Goal: Task Accomplishment & Management: Complete application form

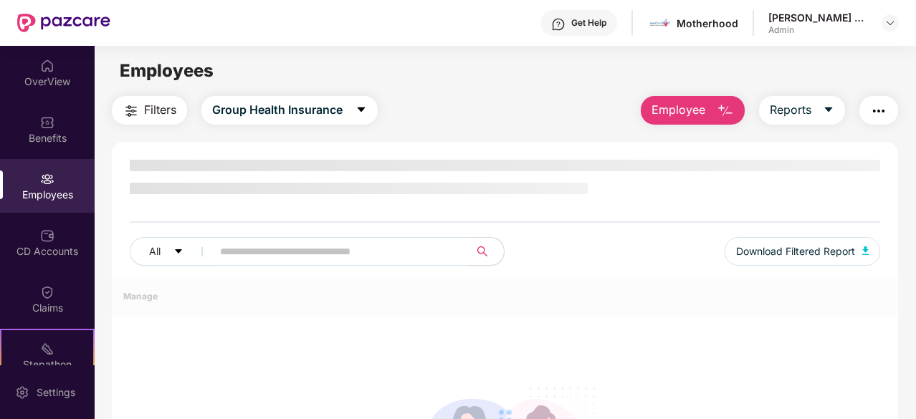
click at [46, 191] on div "Employees" at bounding box center [47, 195] width 95 height 14
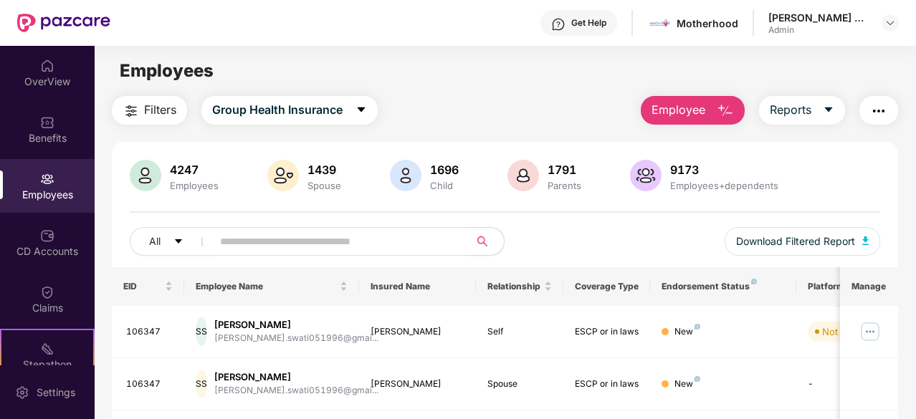
click at [56, 183] on div "Employees" at bounding box center [47, 186] width 95 height 54
click at [657, 110] on span "Employee" at bounding box center [679, 110] width 54 height 18
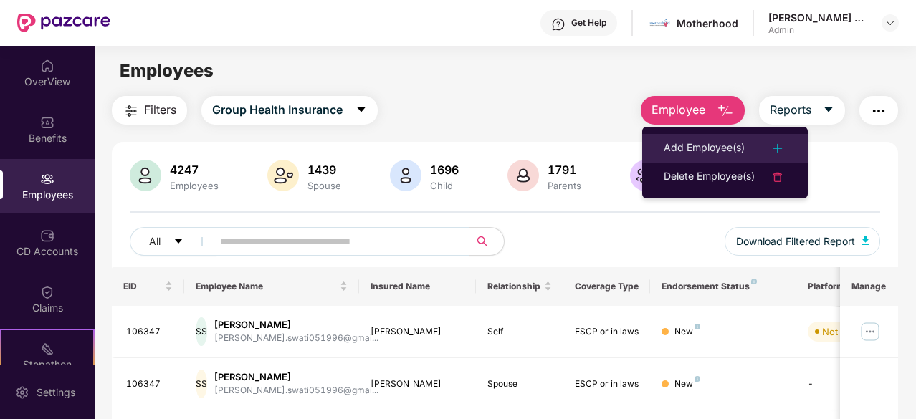
click at [678, 141] on div "Add Employee(s)" at bounding box center [704, 148] width 81 height 17
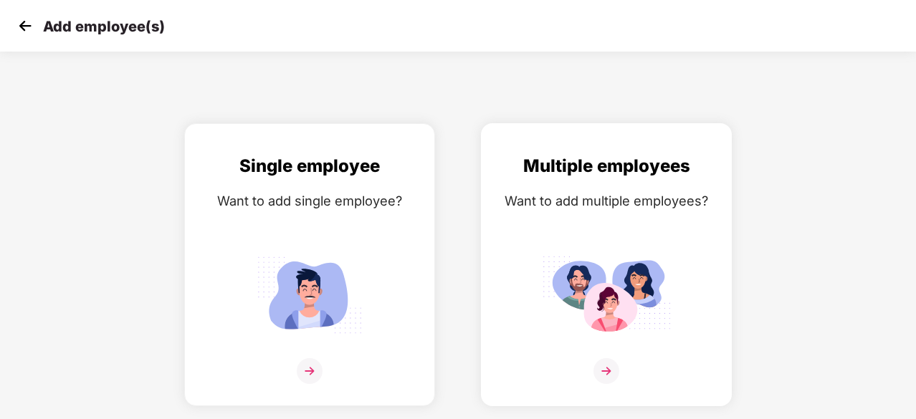
click at [589, 290] on img at bounding box center [606, 295] width 129 height 90
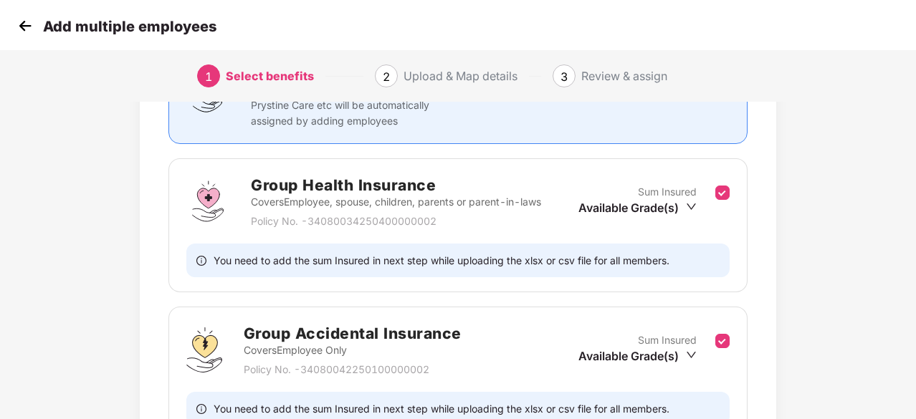
scroll to position [305, 0]
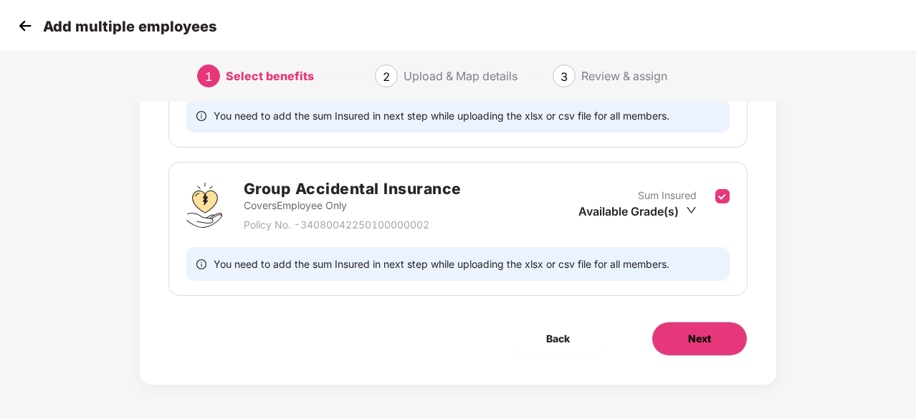
click at [686, 322] on button "Next" at bounding box center [700, 339] width 96 height 34
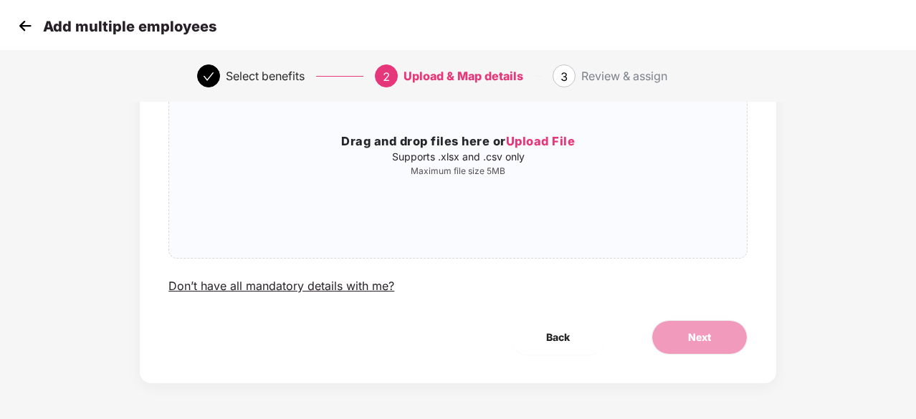
scroll to position [0, 0]
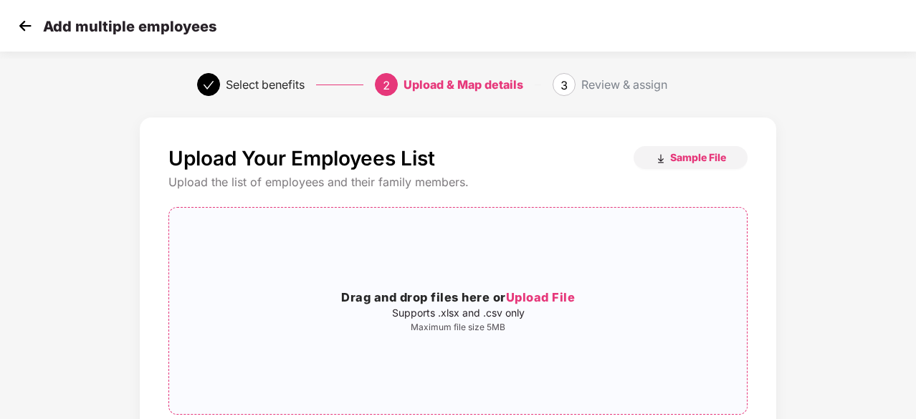
click at [536, 299] on span "Upload File" at bounding box center [541, 297] width 70 height 14
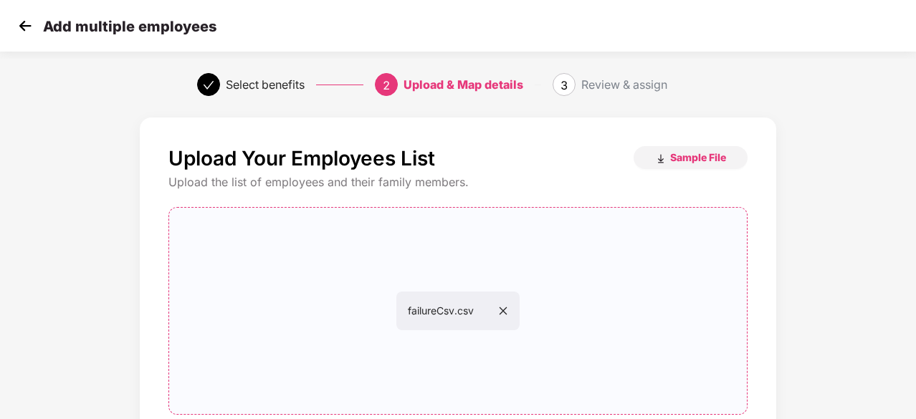
scroll to position [156, 0]
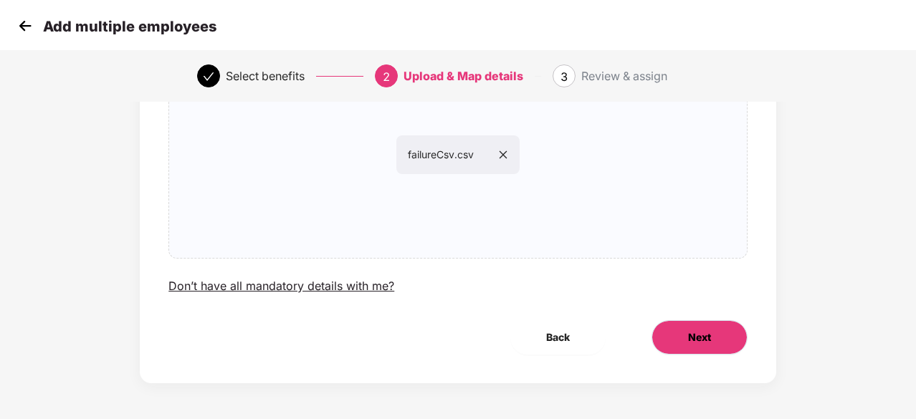
click at [736, 348] on button "Next" at bounding box center [700, 338] width 96 height 34
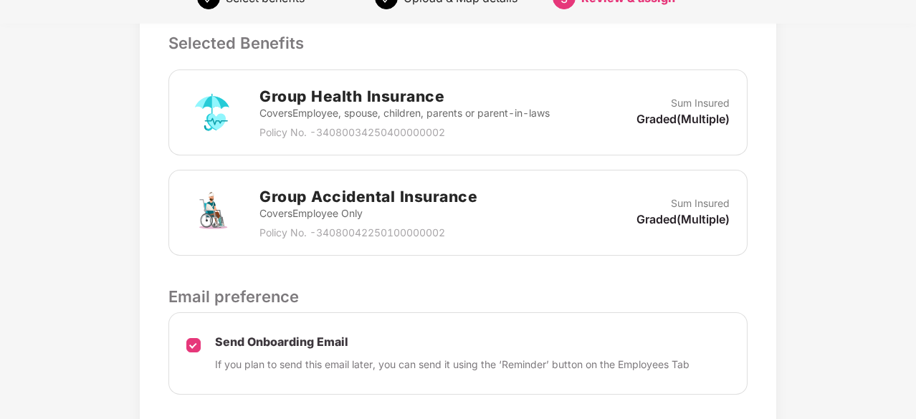
scroll to position [493, 0]
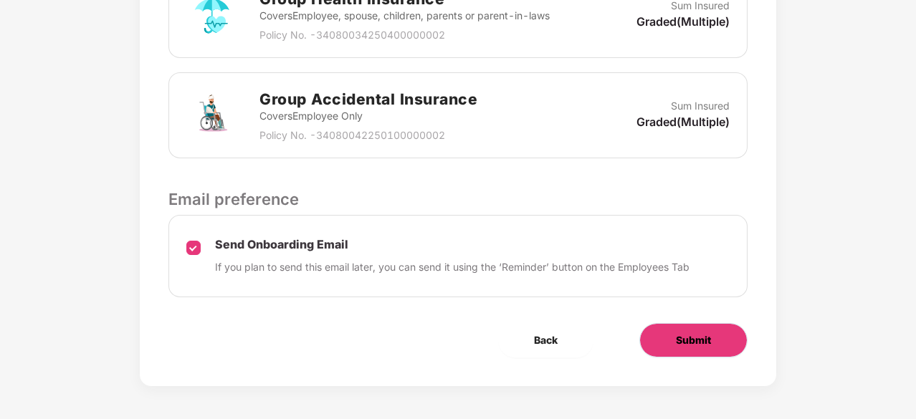
click at [686, 333] on span "Submit" at bounding box center [693, 341] width 35 height 16
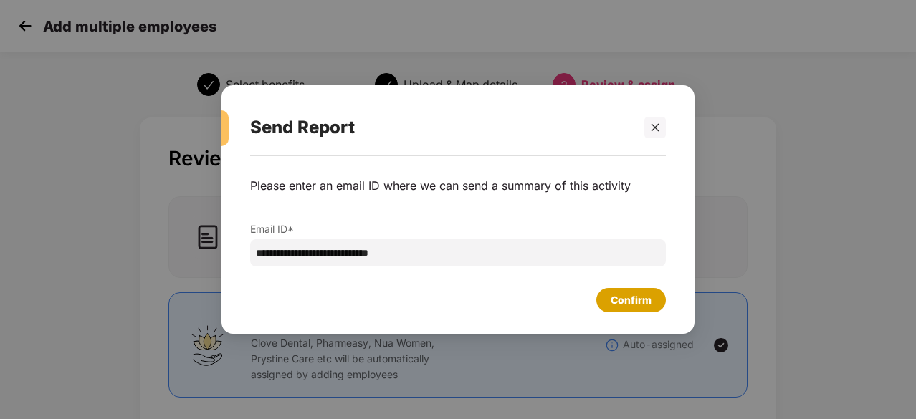
click at [630, 300] on div "Confirm" at bounding box center [631, 301] width 41 height 16
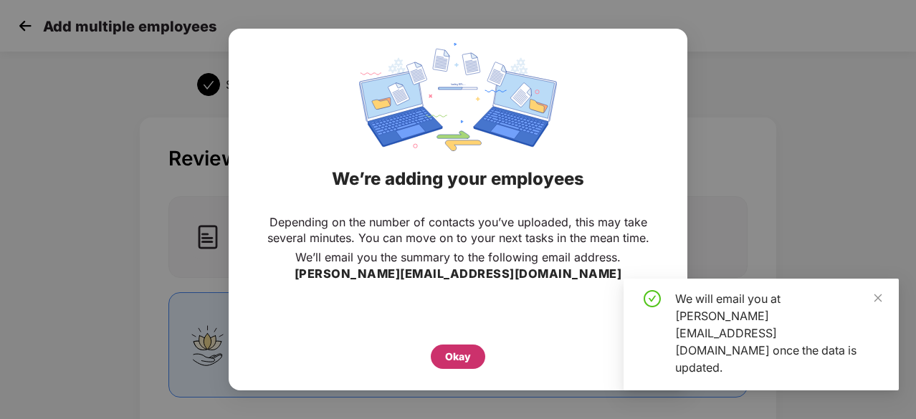
click at [464, 349] on div "Okay" at bounding box center [458, 357] width 26 height 16
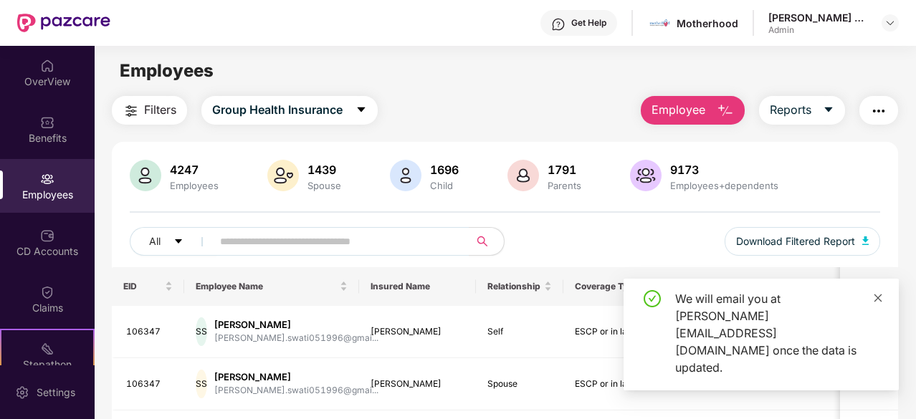
click at [878, 303] on icon "close" at bounding box center [878, 298] width 10 height 10
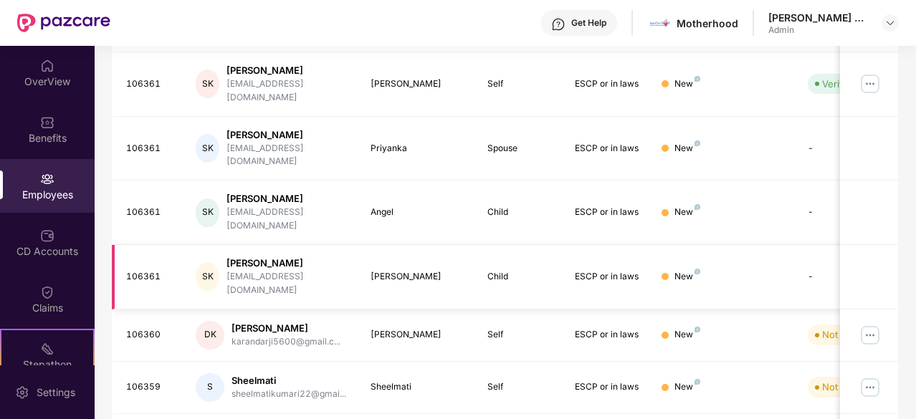
scroll to position [458, 0]
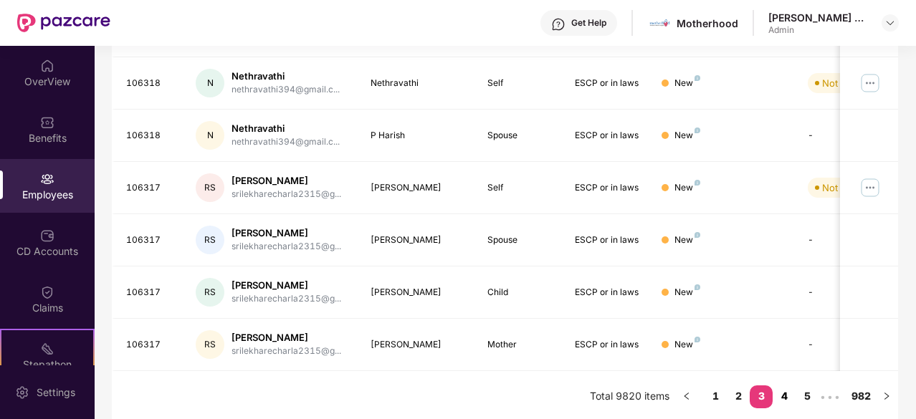
click at [780, 392] on link "4" at bounding box center [784, 397] width 23 height 22
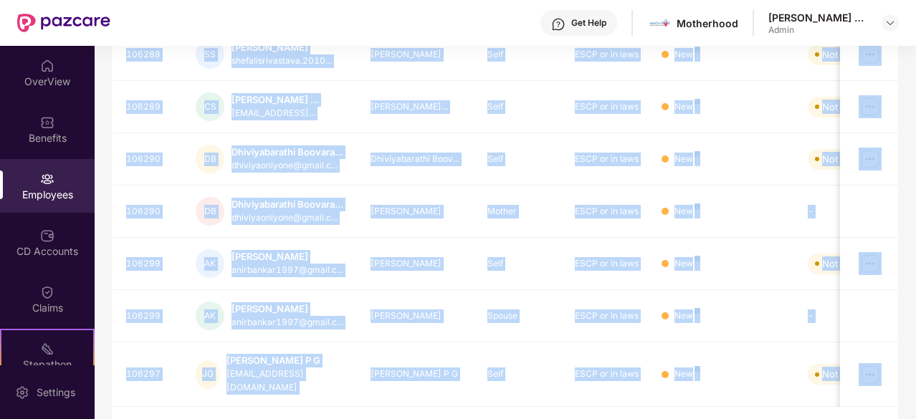
click at [638, 391] on div "EID Employee Name Insured Name Relationship Coverage Type Endorsement Status Pl…" at bounding box center [505, 134] width 787 height 650
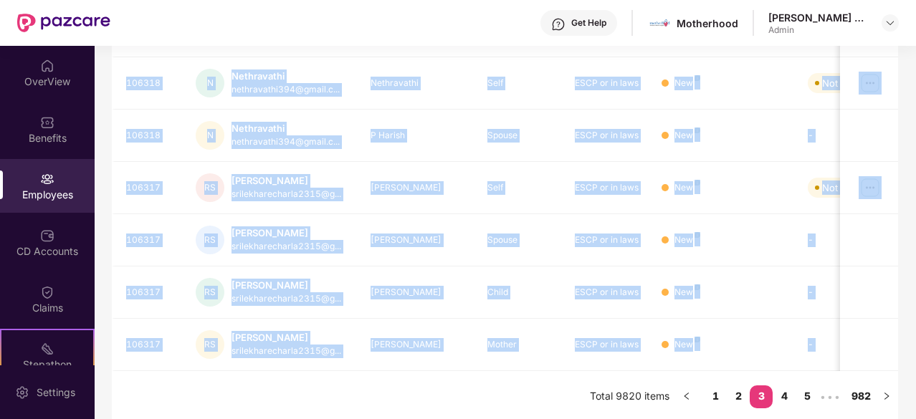
click at [478, 402] on div "EID Employee Name Insured Name Relationship Coverage Type Endorsement Status Pl…" at bounding box center [505, 116] width 787 height 614
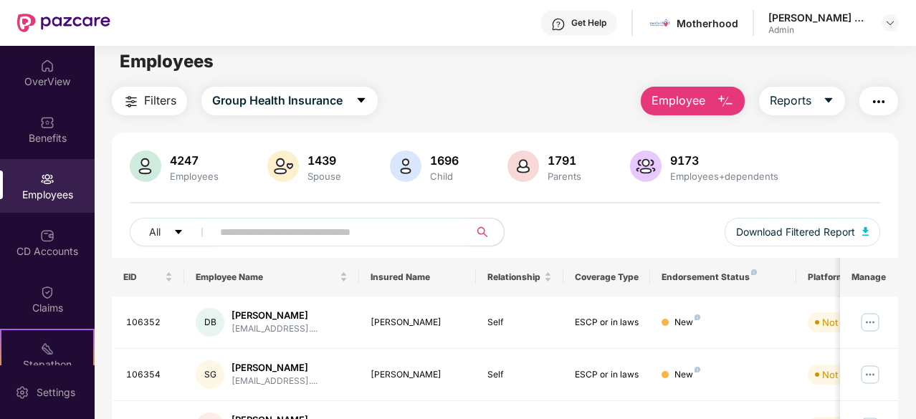
scroll to position [0, 0]
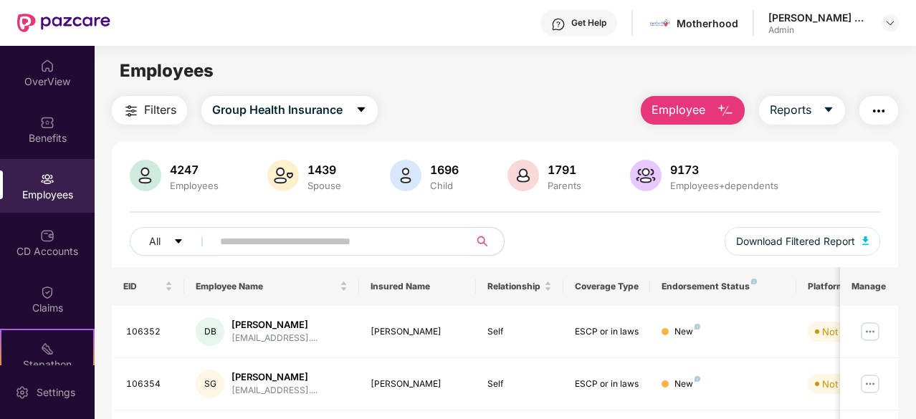
click at [693, 117] on span "Employee" at bounding box center [679, 110] width 54 height 18
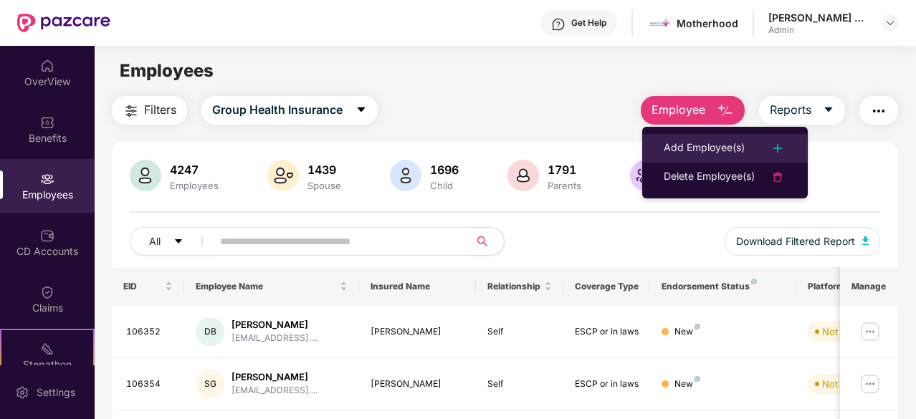
click at [703, 148] on div "Add Employee(s)" at bounding box center [704, 148] width 81 height 17
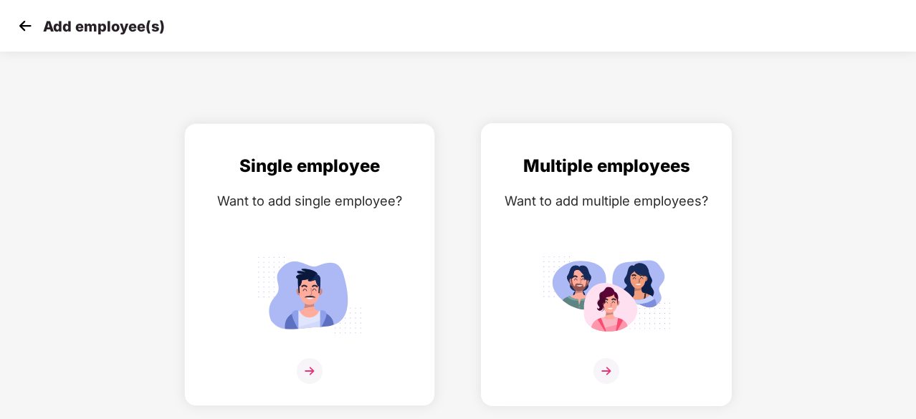
click at [575, 291] on img at bounding box center [606, 295] width 129 height 90
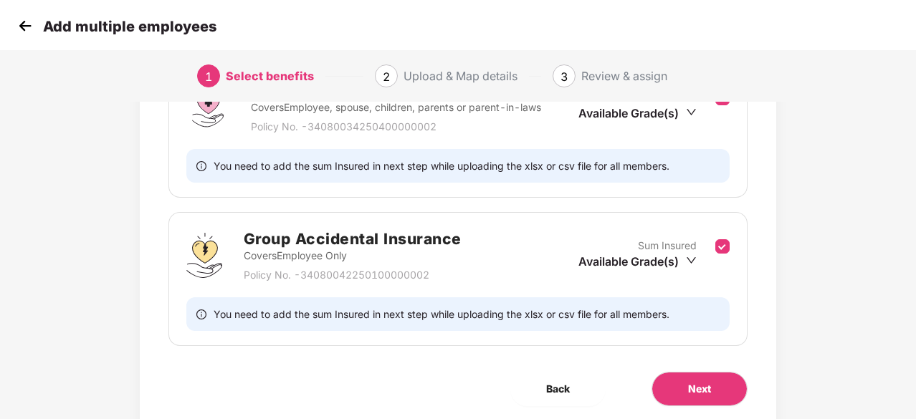
scroll to position [305, 0]
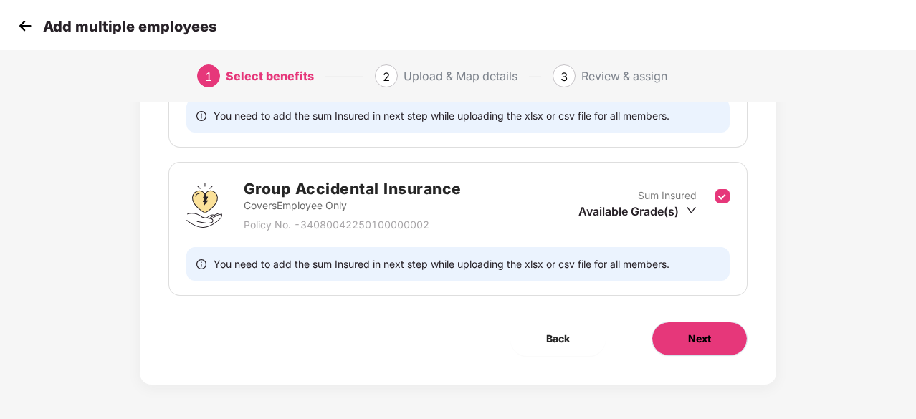
click at [688, 351] on button "Next" at bounding box center [700, 339] width 96 height 34
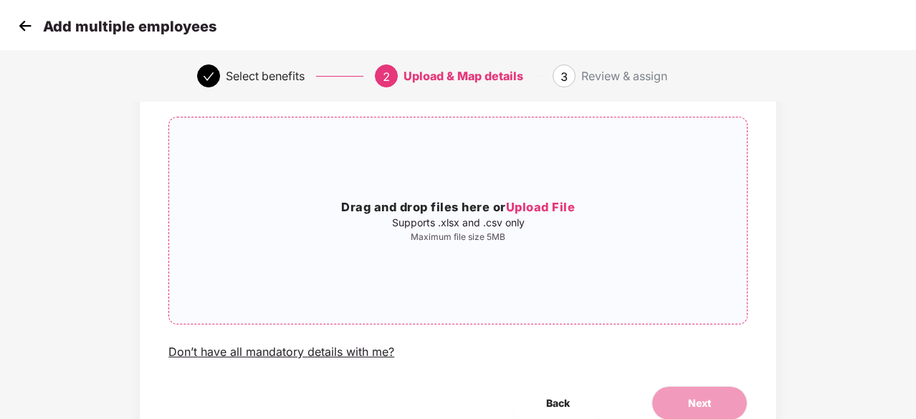
scroll to position [156, 0]
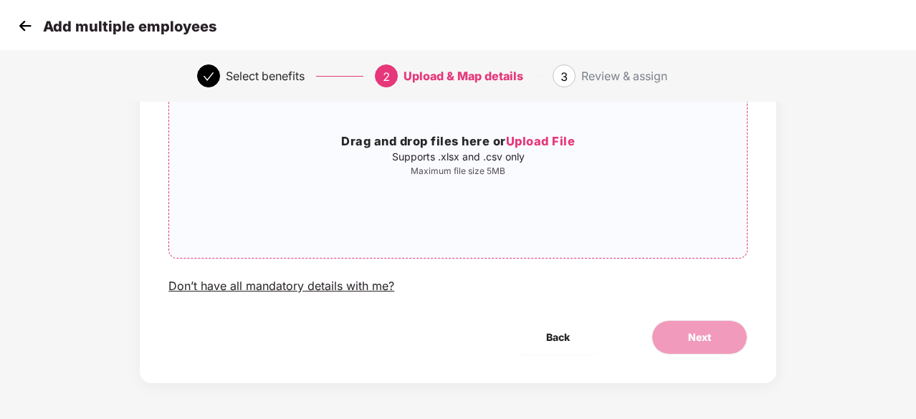
click at [533, 140] on span "Upload File" at bounding box center [541, 141] width 70 height 14
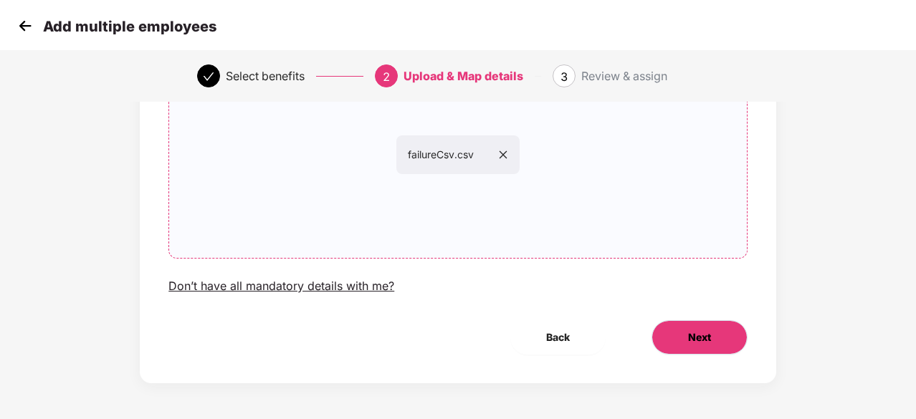
click at [729, 352] on button "Next" at bounding box center [700, 338] width 96 height 34
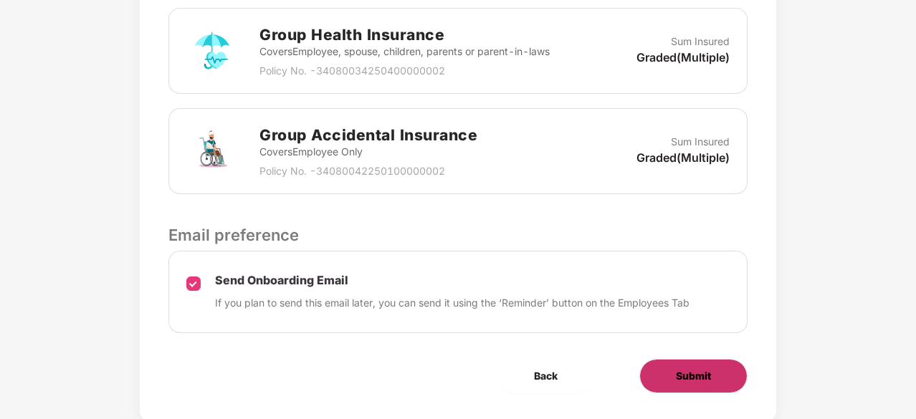
scroll to position [493, 0]
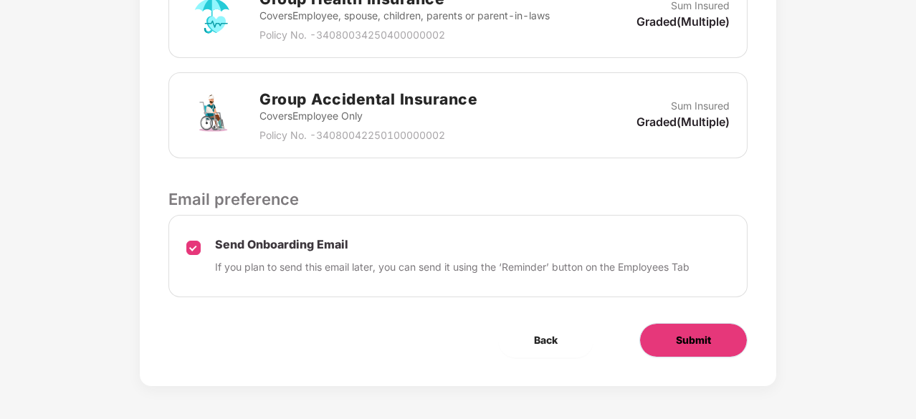
click at [706, 347] on button "Submit" at bounding box center [694, 340] width 108 height 34
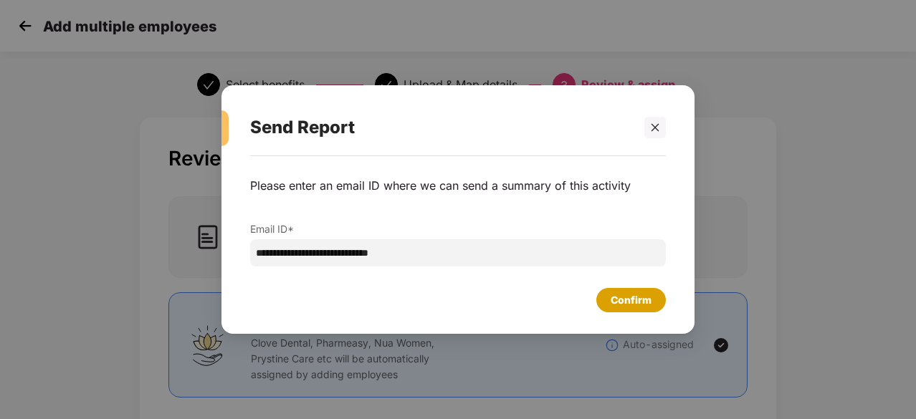
click at [612, 297] on div "Confirm" at bounding box center [631, 301] width 41 height 16
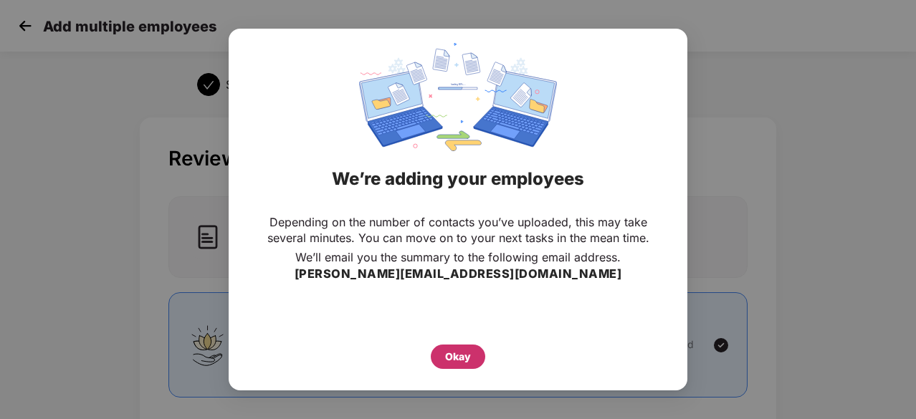
click at [448, 357] on div "Okay" at bounding box center [458, 357] width 26 height 16
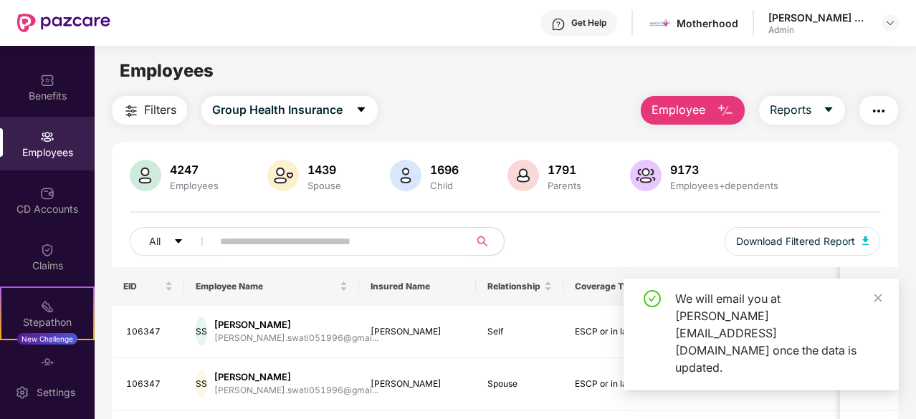
scroll to position [72, 0]
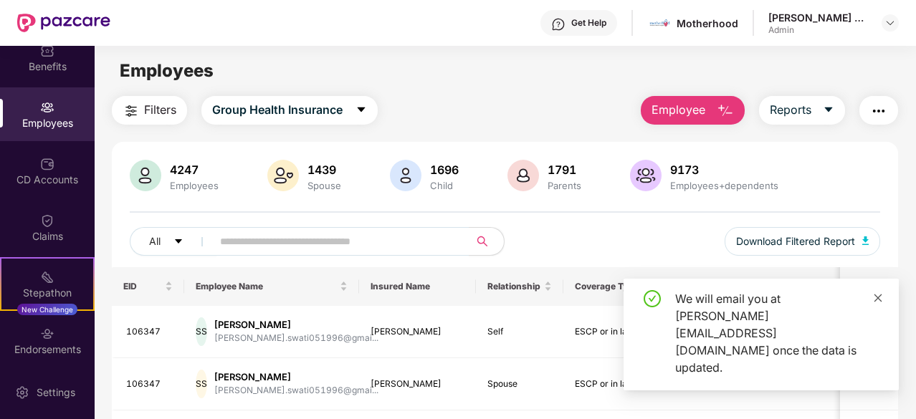
click at [878, 302] on icon "close" at bounding box center [879, 298] width 8 height 8
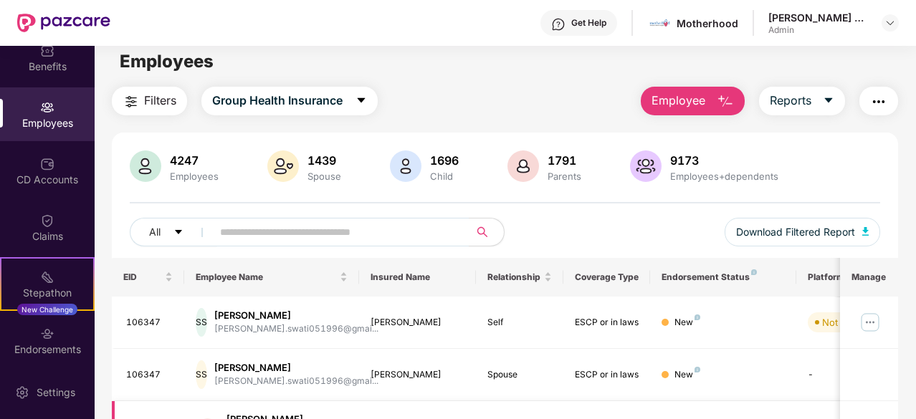
scroll to position [0, 0]
